Goal: Find specific page/section: Find specific page/section

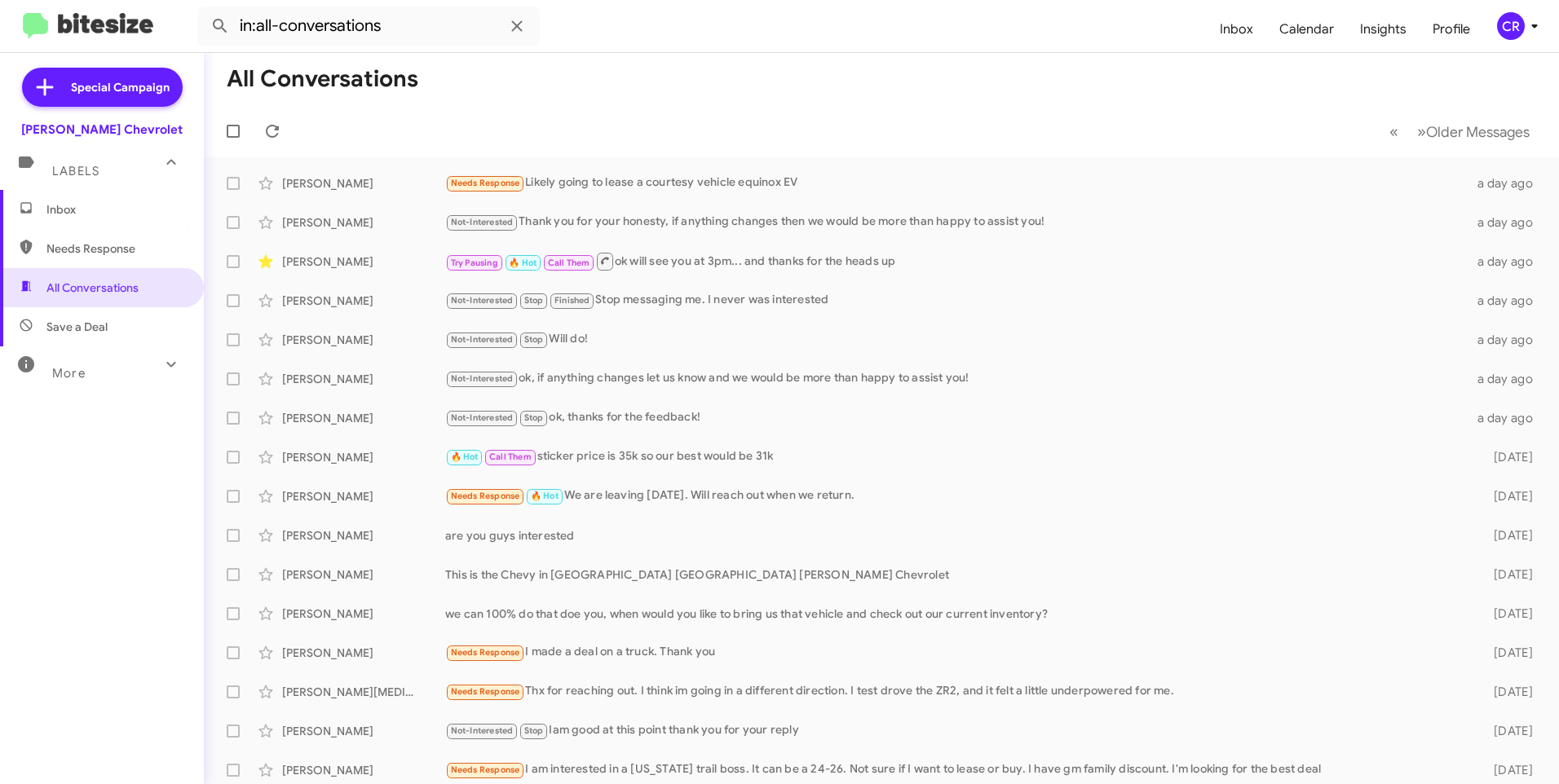
click at [75, 245] on span "Needs Response" at bounding box center [115, 248] width 138 height 17
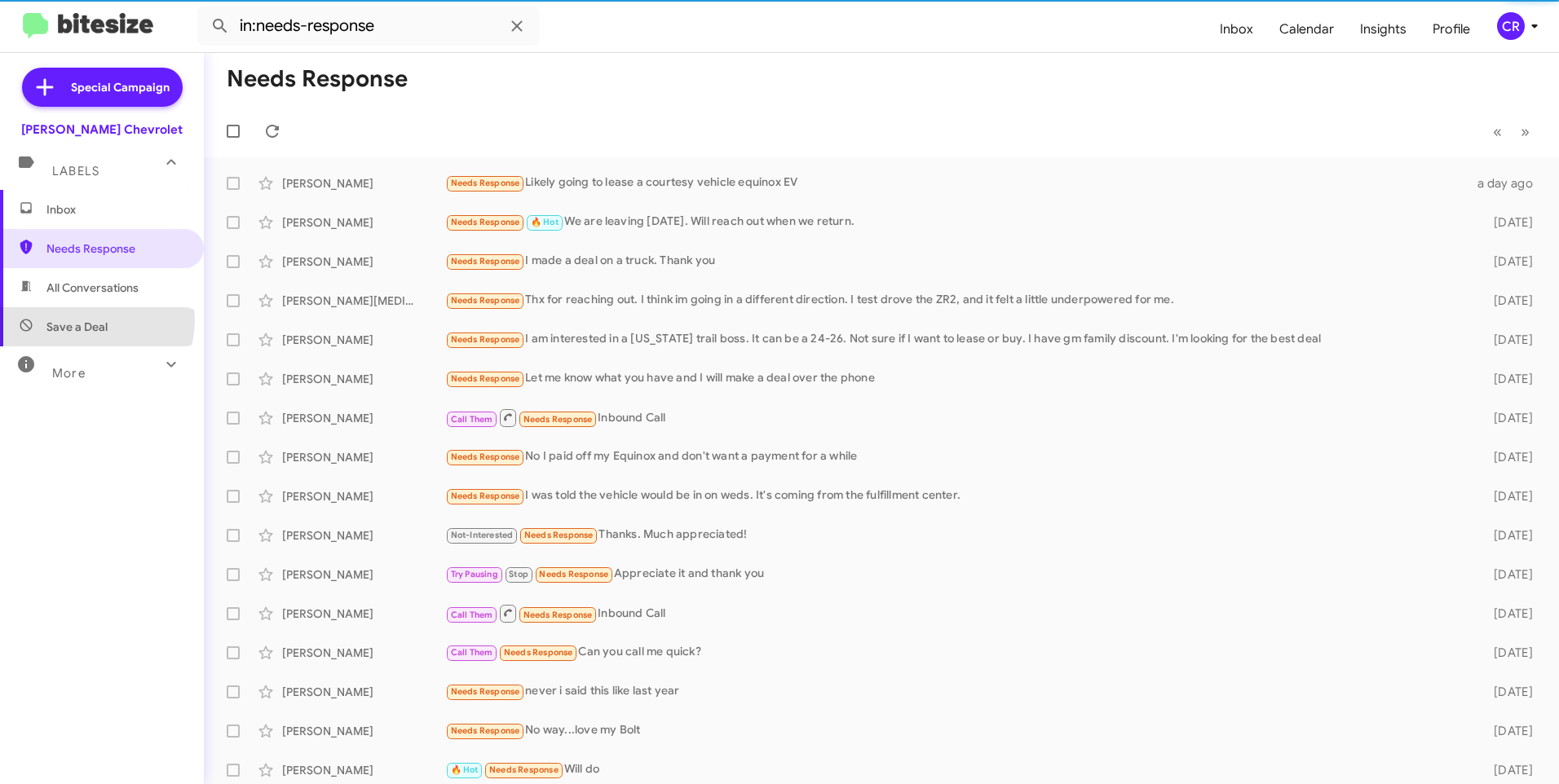
click at [85, 319] on span "Save a Deal" at bounding box center [76, 326] width 61 height 17
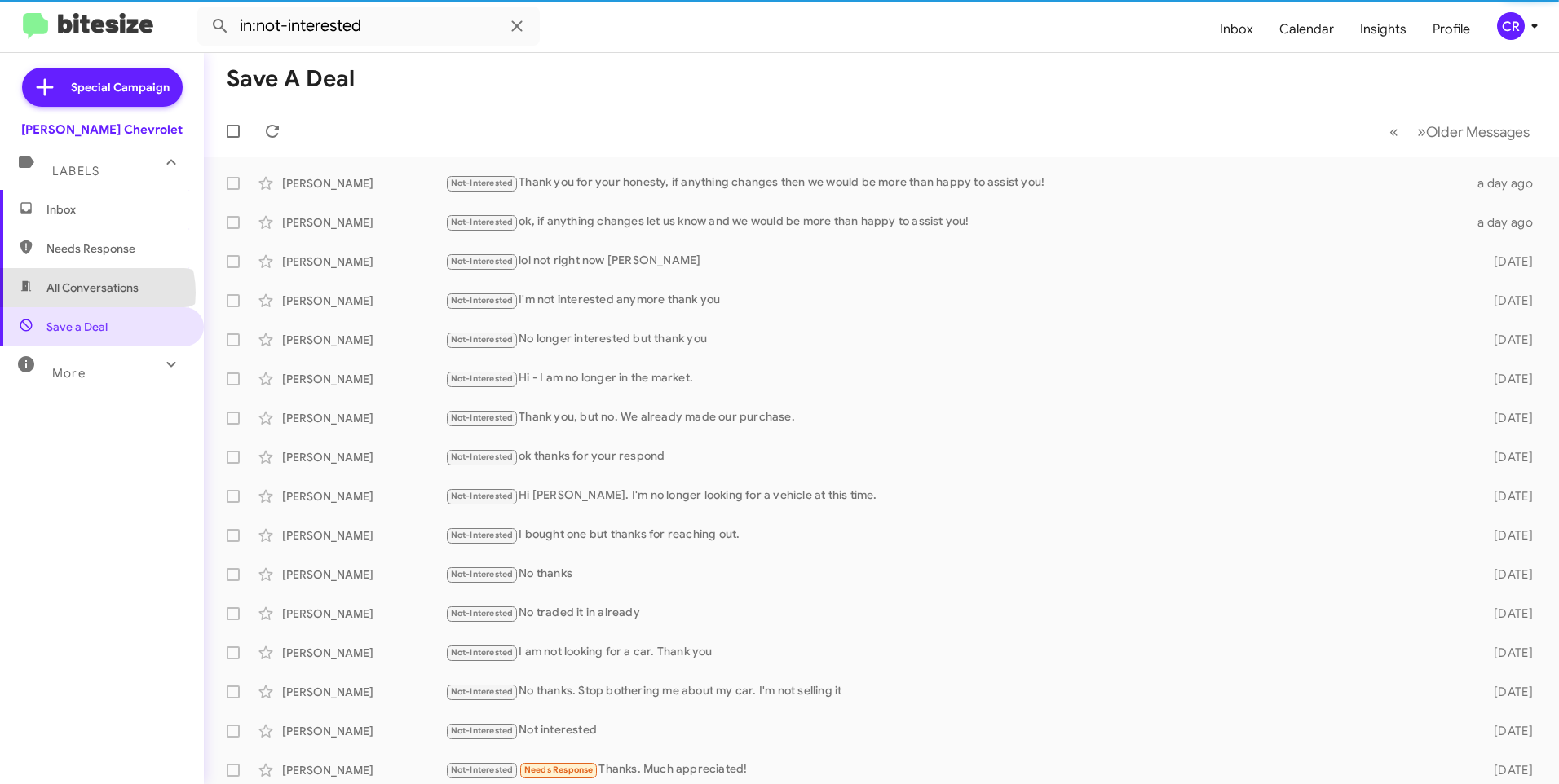
click at [96, 293] on span "All Conversations" at bounding box center [92, 287] width 92 height 17
type input "in:all-conversations"
